Goal: Task Accomplishment & Management: Complete application form

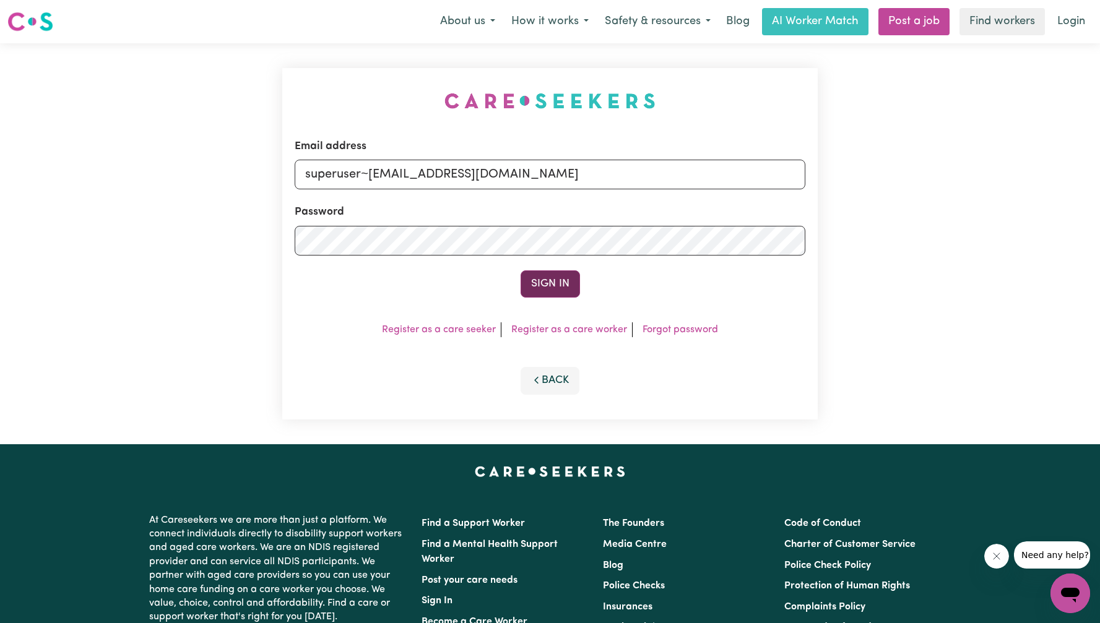
type input "superuser~eleanorkojan@gmail.com"
click at [533, 281] on button "Sign In" at bounding box center [549, 283] width 59 height 27
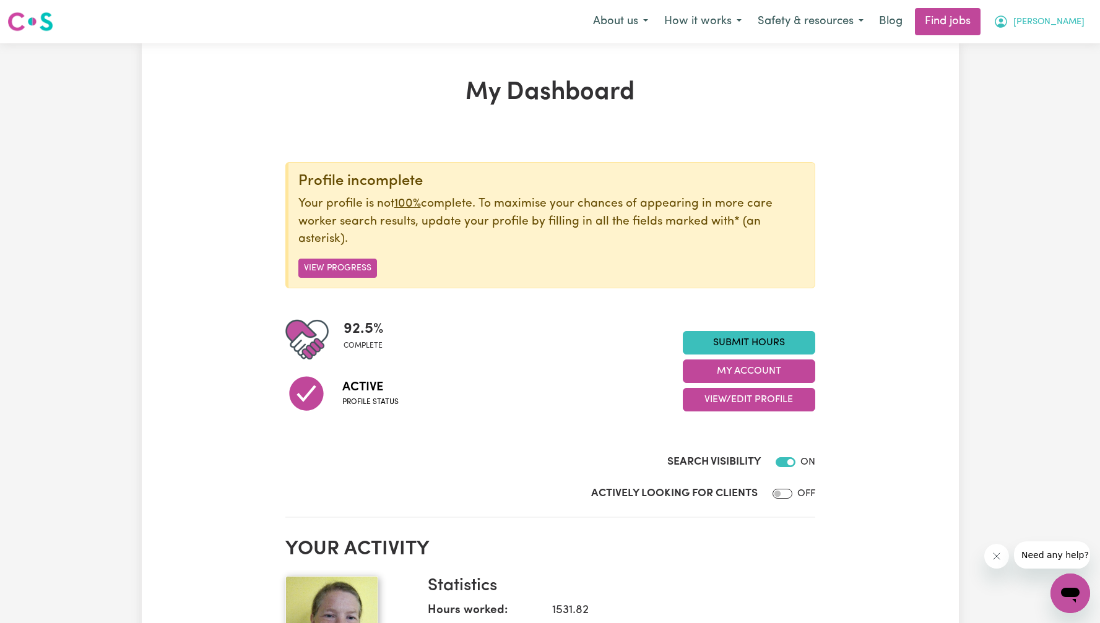
click at [1072, 13] on button "[PERSON_NAME]" at bounding box center [1038, 22] width 107 height 26
click at [1035, 48] on link "My Account" at bounding box center [1043, 49] width 98 height 24
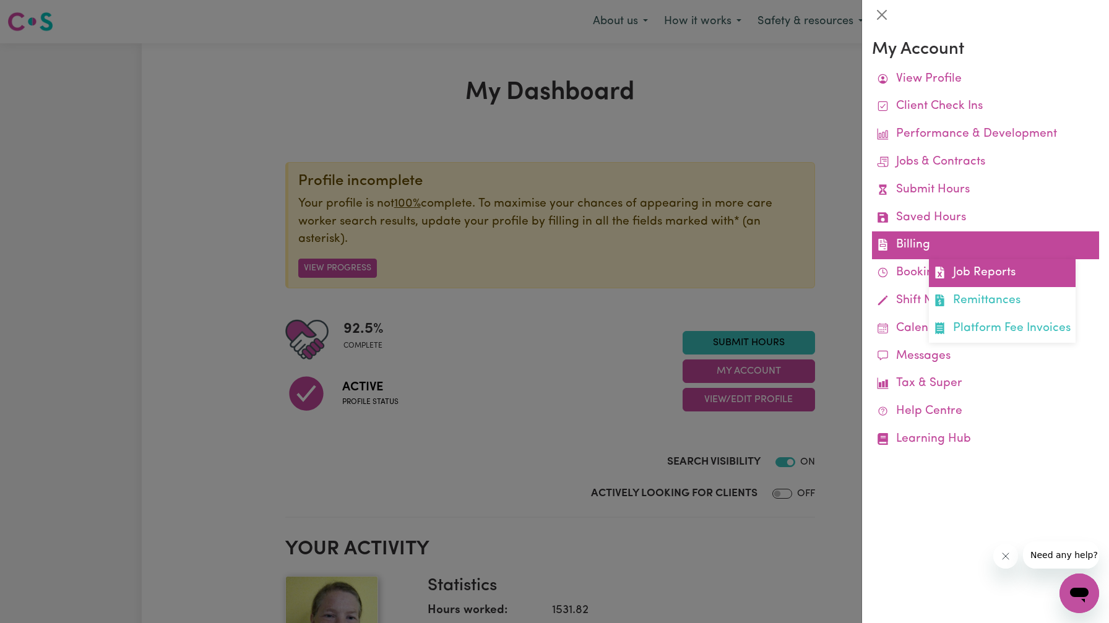
click at [973, 270] on link "Job Reports" at bounding box center [1002, 273] width 147 height 28
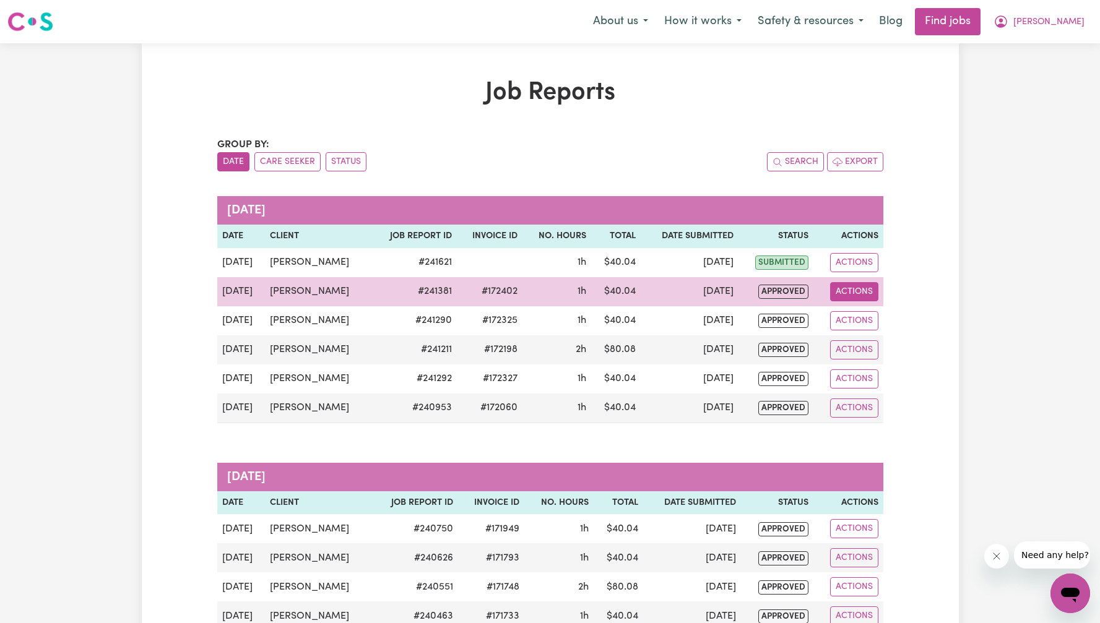
click at [869, 285] on button "Actions" at bounding box center [854, 291] width 48 height 19
click at [858, 319] on link "View Job Report" at bounding box center [883, 320] width 106 height 25
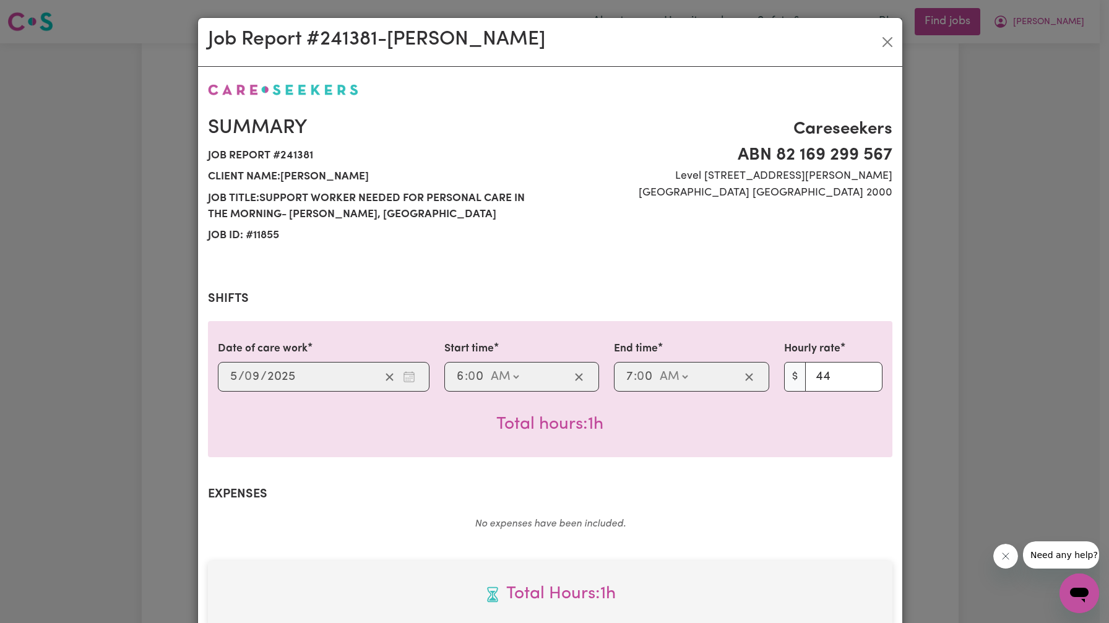
select select "44-Weekday"
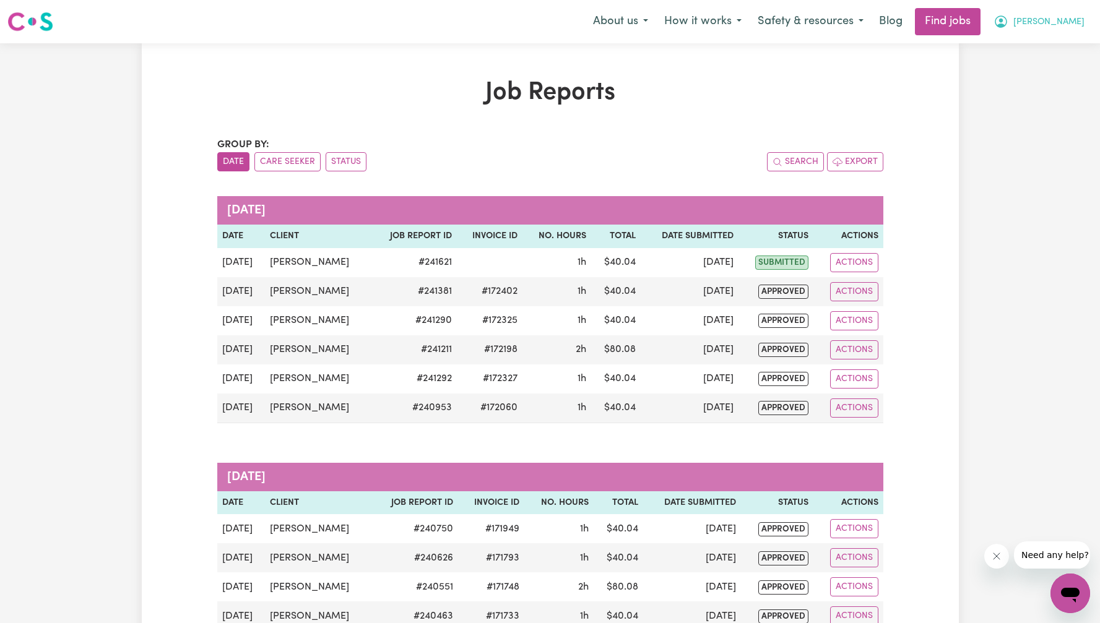
click at [1087, 19] on button "[PERSON_NAME]" at bounding box center [1038, 22] width 107 height 26
click at [1057, 42] on link "My Account" at bounding box center [1043, 49] width 98 height 24
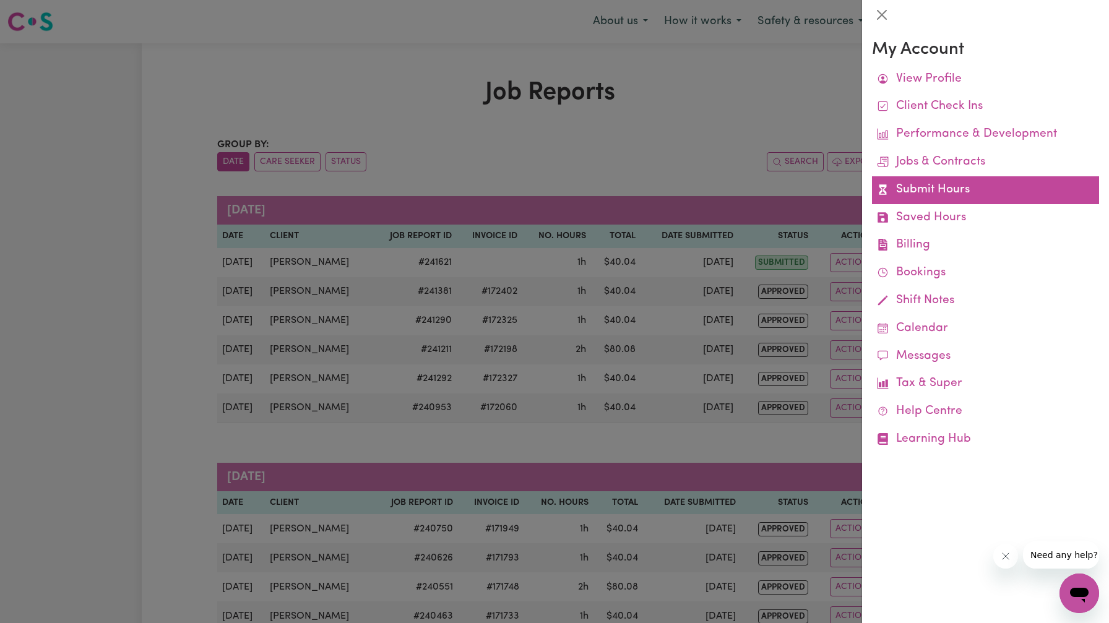
click at [937, 191] on link "Submit Hours" at bounding box center [985, 190] width 227 height 28
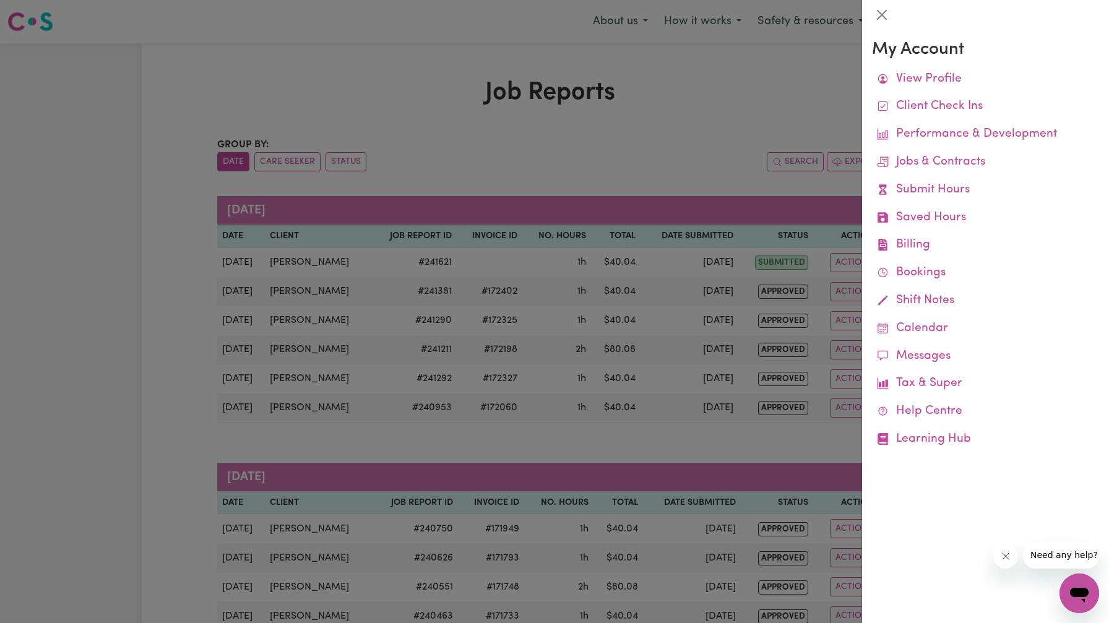
click at [687, 116] on div at bounding box center [554, 311] width 1109 height 623
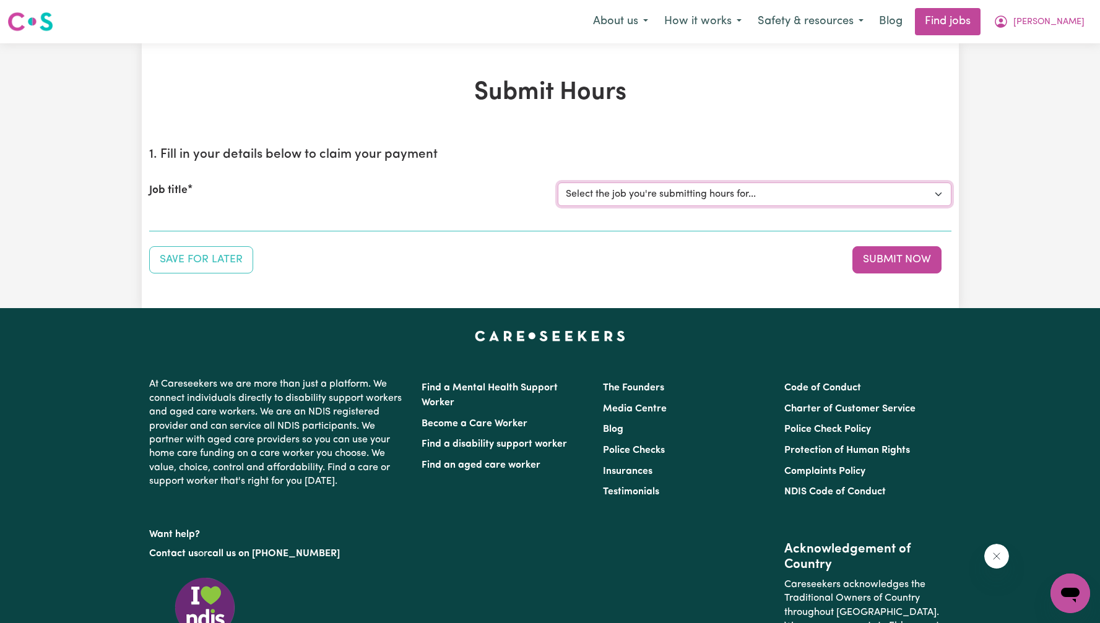
click at [651, 194] on select "Select the job you're submitting hours for... [[PERSON_NAME]] Support Worker Ne…" at bounding box center [754, 195] width 394 height 24
select select "11855"
click at [557, 183] on select "Select the job you're submitting hours for... [[PERSON_NAME]] Support Worker Ne…" at bounding box center [754, 195] width 394 height 24
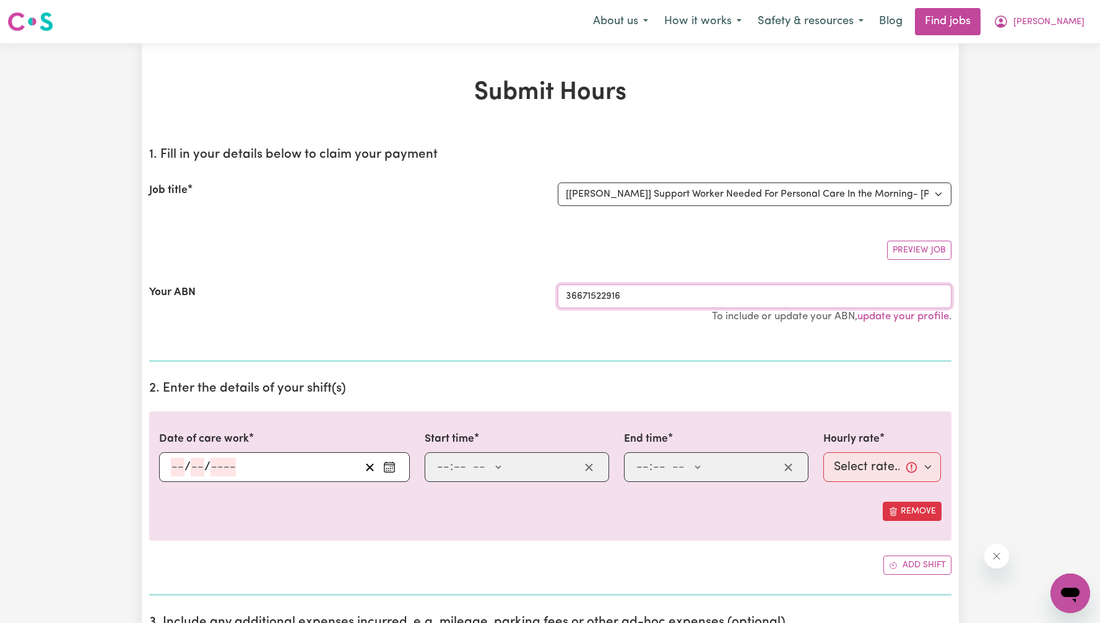
click at [640, 293] on input "36671522916" at bounding box center [754, 297] width 394 height 24
click at [671, 267] on section "1. Fill in your details below to claim your payment Job title Select the job yo…" at bounding box center [550, 249] width 802 height 224
click at [1072, 32] on button "[PERSON_NAME]" at bounding box center [1038, 22] width 107 height 26
